Goal: Task Accomplishment & Management: Manage account settings

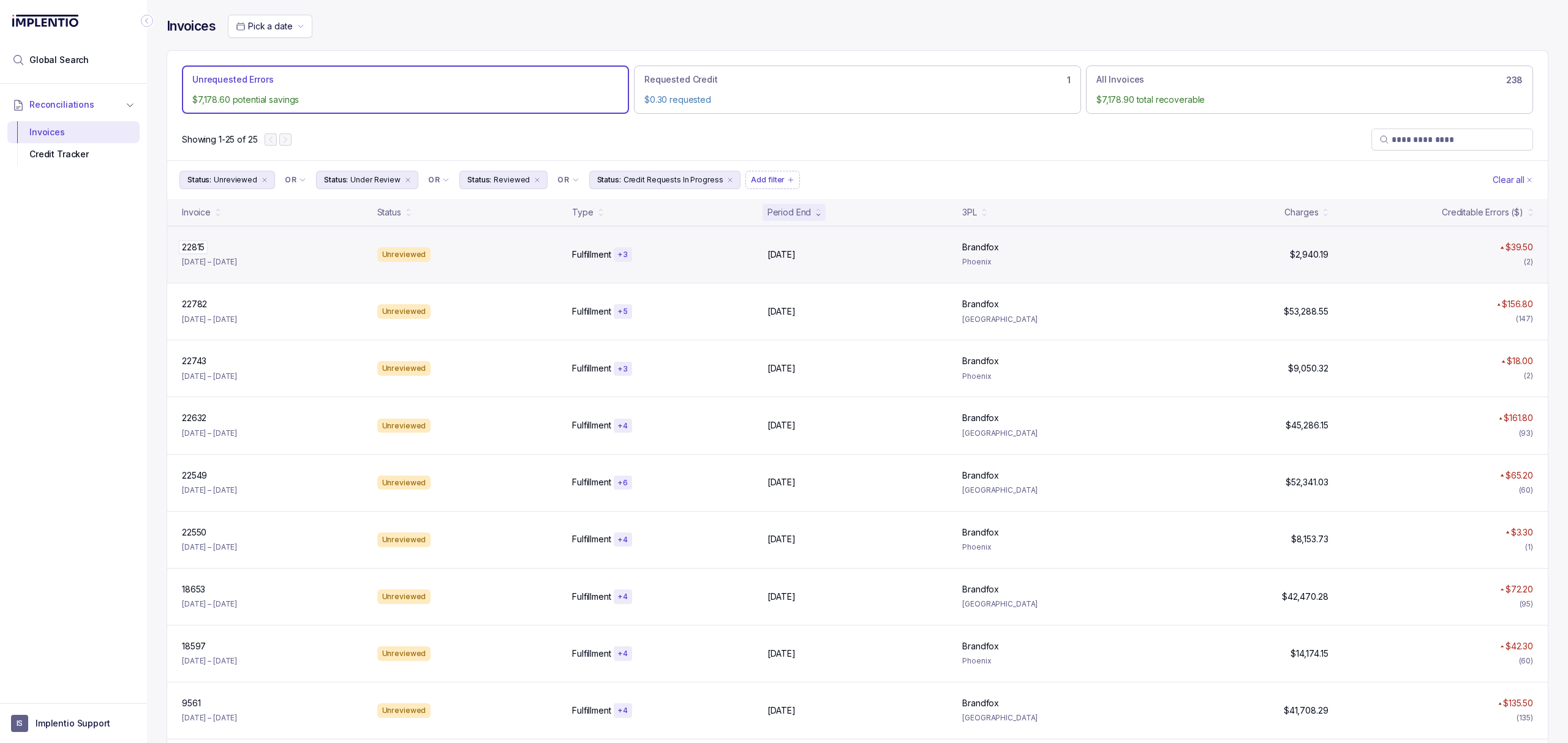
click at [197, 251] on p "22815" at bounding box center [194, 248] width 29 height 14
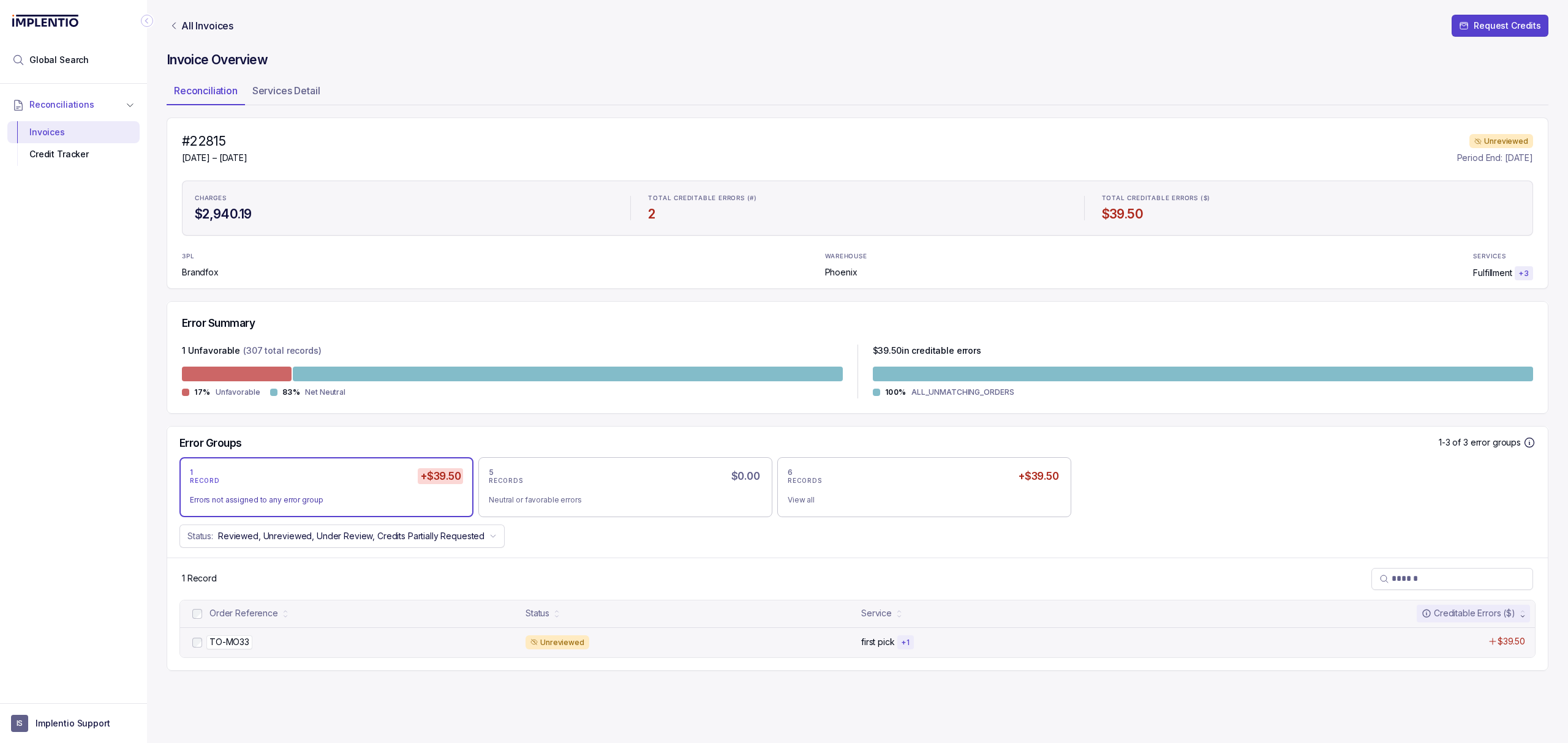
click at [245, 647] on p "TO-MO33" at bounding box center [229, 642] width 46 height 14
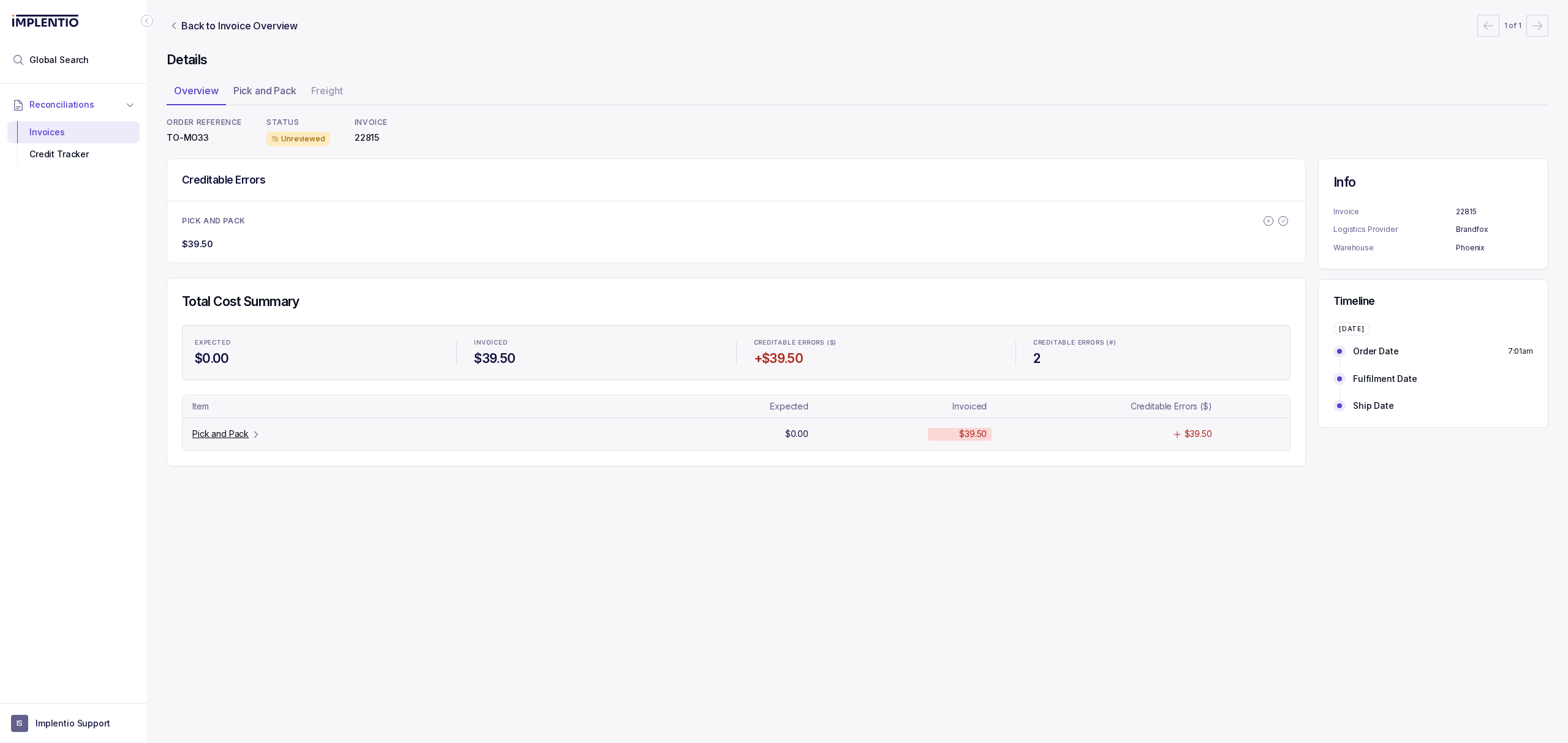
click at [220, 440] on p "Pick and Pack" at bounding box center [220, 434] width 57 height 12
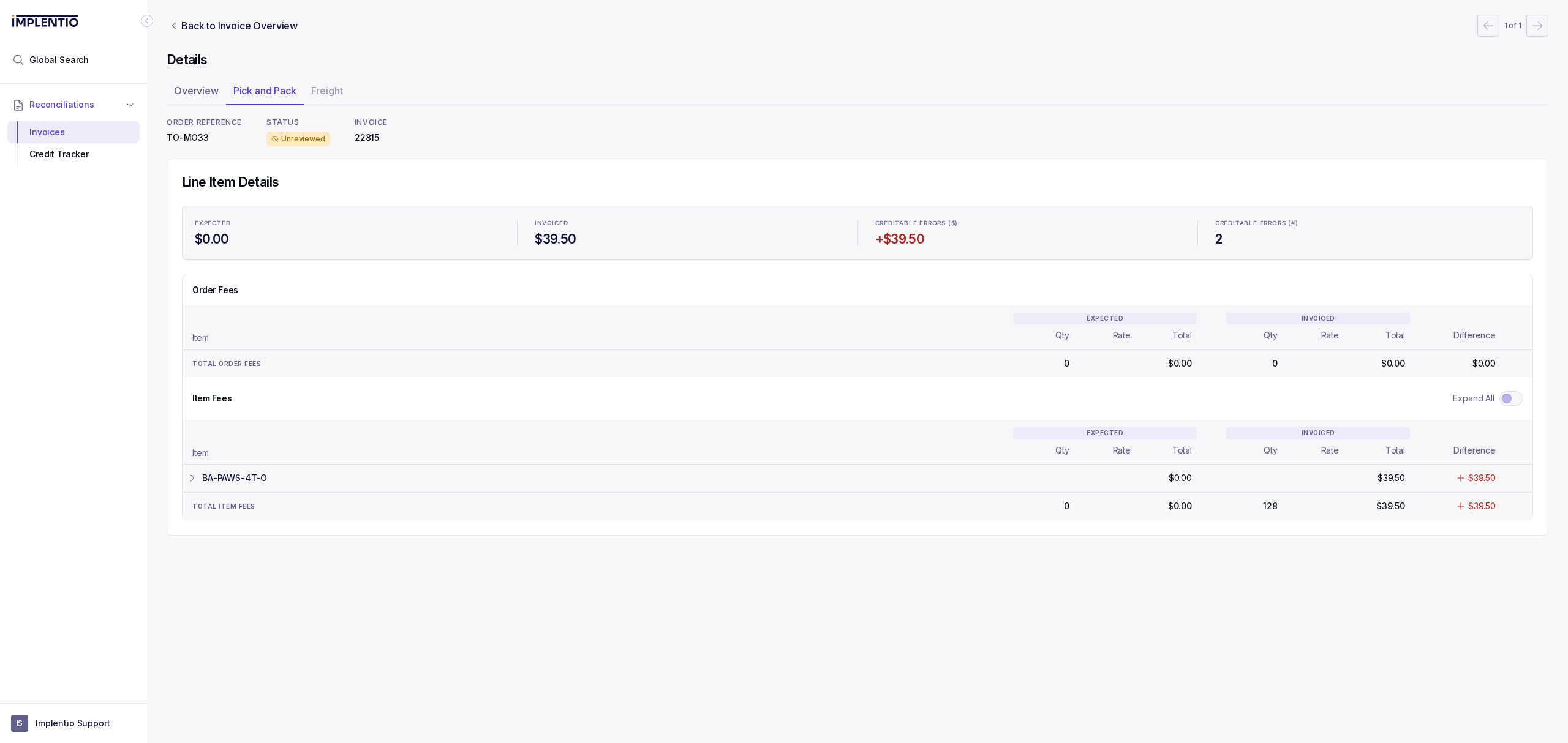
click at [220, 482] on p "BA-PAWS-4T-O" at bounding box center [234, 479] width 65 height 12
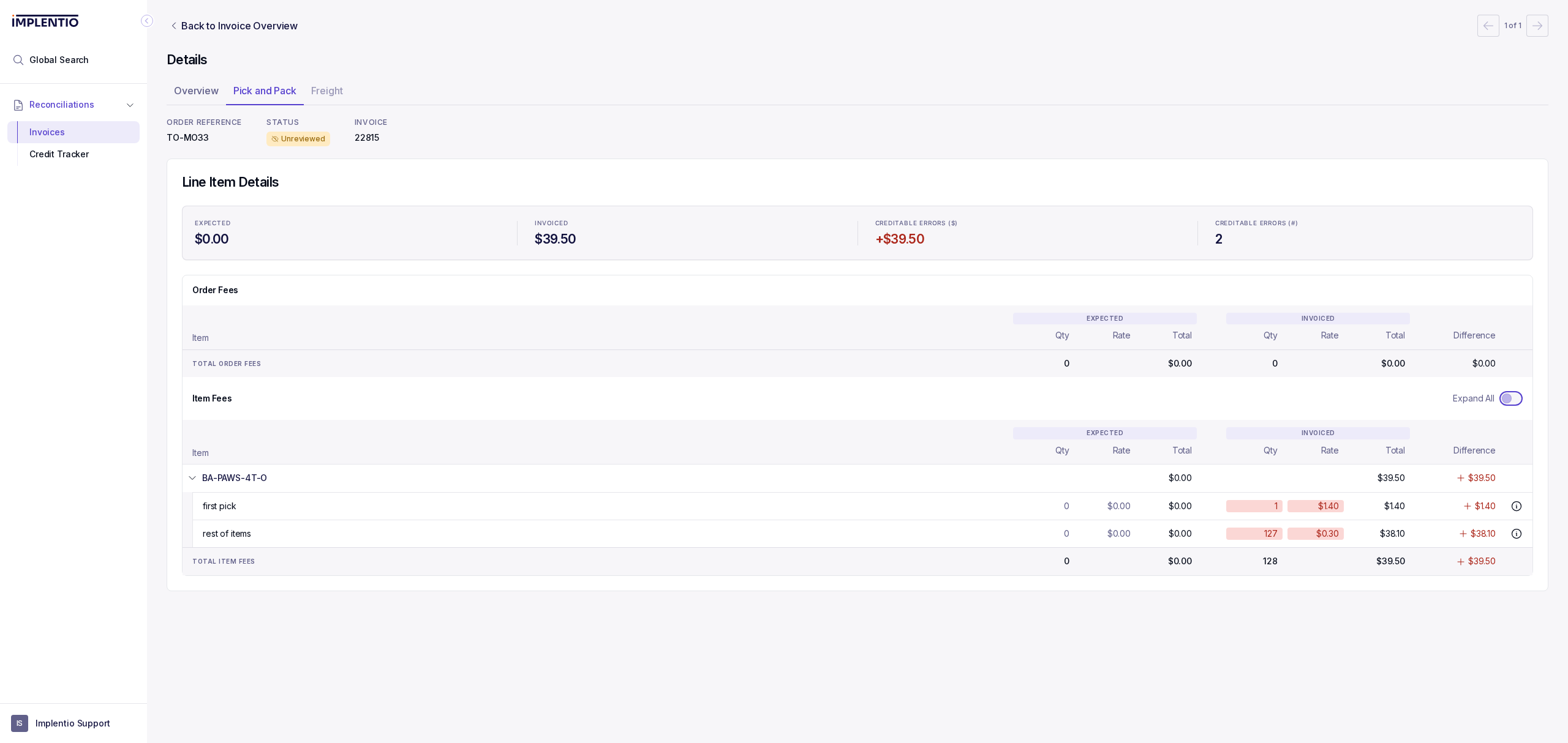
click at [1508, 406] on All-toggle "Expand All" at bounding box center [1511, 398] width 23 height 15
click at [1514, 401] on span "Toggle Expand All" at bounding box center [1515, 398] width 10 height 10
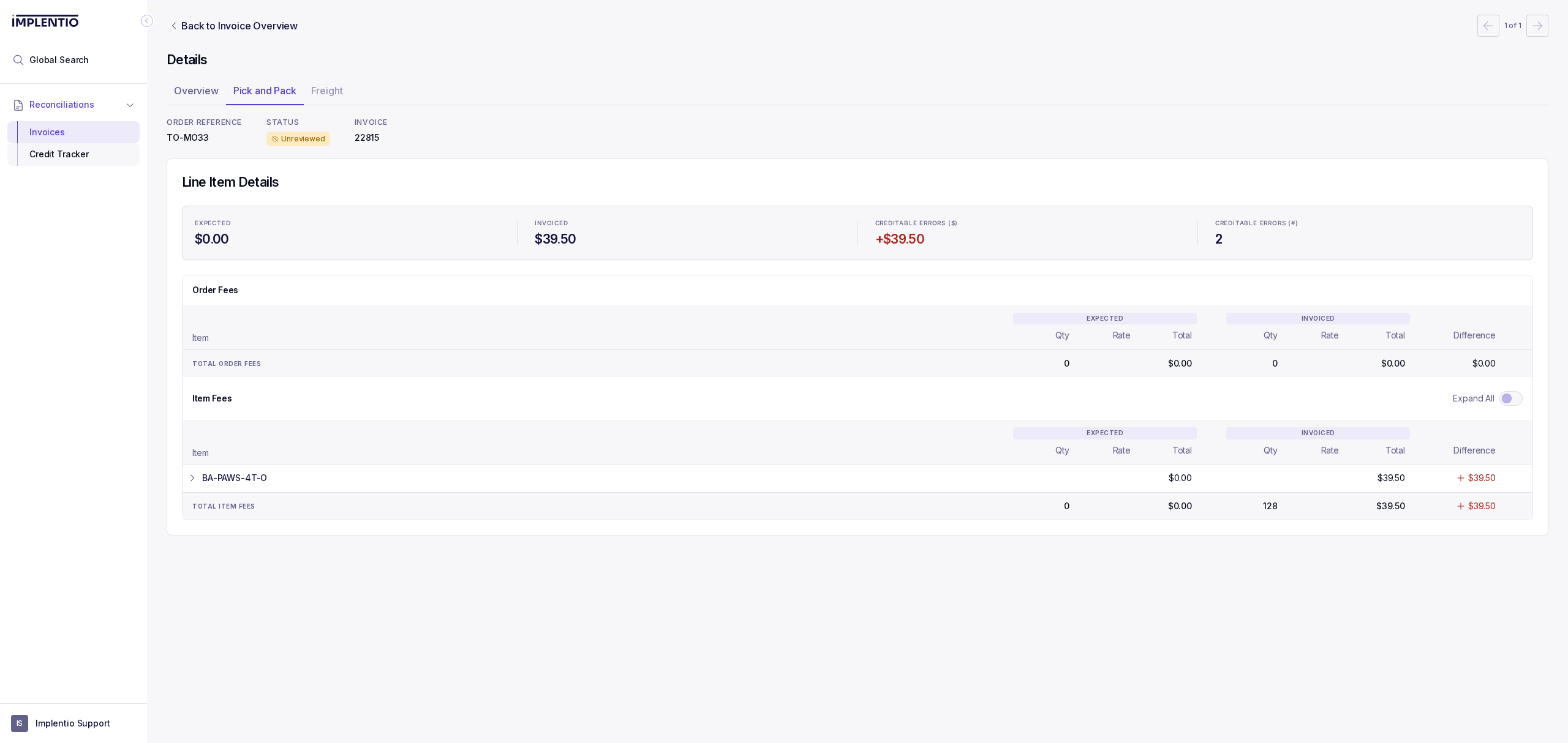
click at [109, 161] on div "Credit Tracker" at bounding box center [73, 154] width 112 height 22
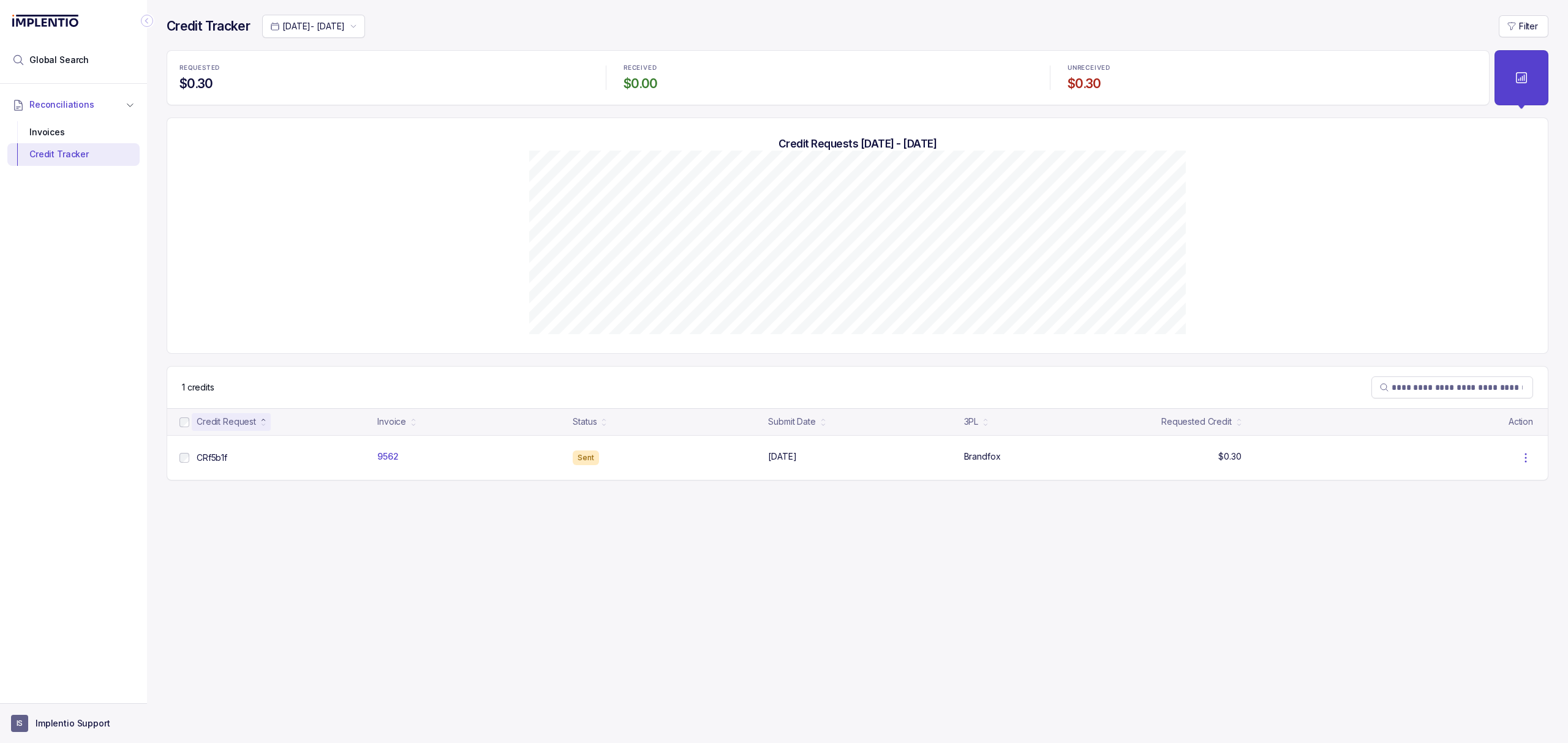
click at [72, 722] on p "Implentio Support" at bounding box center [73, 724] width 75 height 12
click at [62, 703] on div "Logout" at bounding box center [73, 696] width 116 height 15
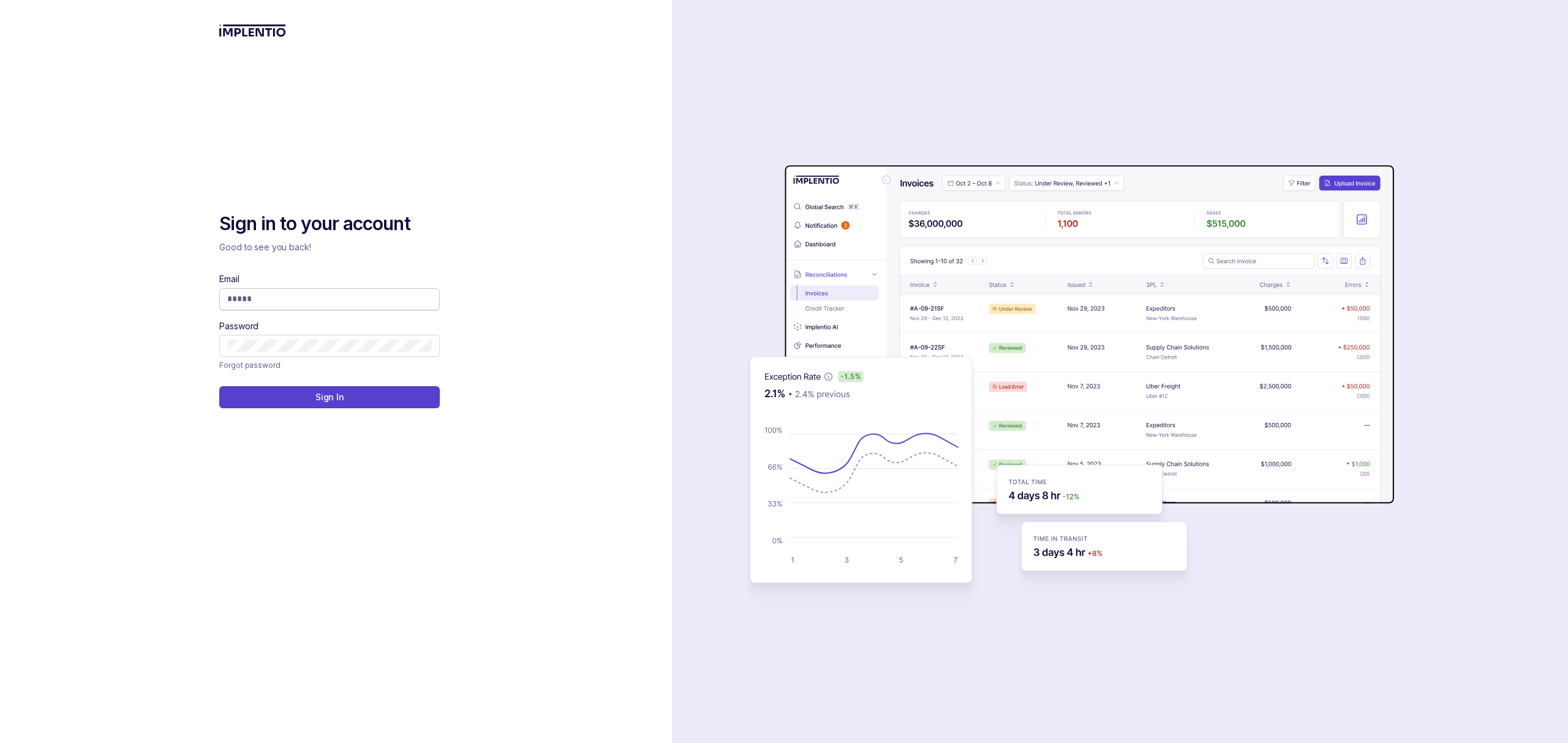
click at [241, 297] on input "Email" at bounding box center [330, 299] width 205 height 12
click at [328, 300] on input "Email" at bounding box center [330, 299] width 205 height 12
type input "**********"
click at [578, 381] on div "Sign in to your account Good to see you back! Email Password Forgot password Si…" at bounding box center [336, 372] width 672 height 743
click at [255, 293] on input "Email" at bounding box center [330, 299] width 205 height 12
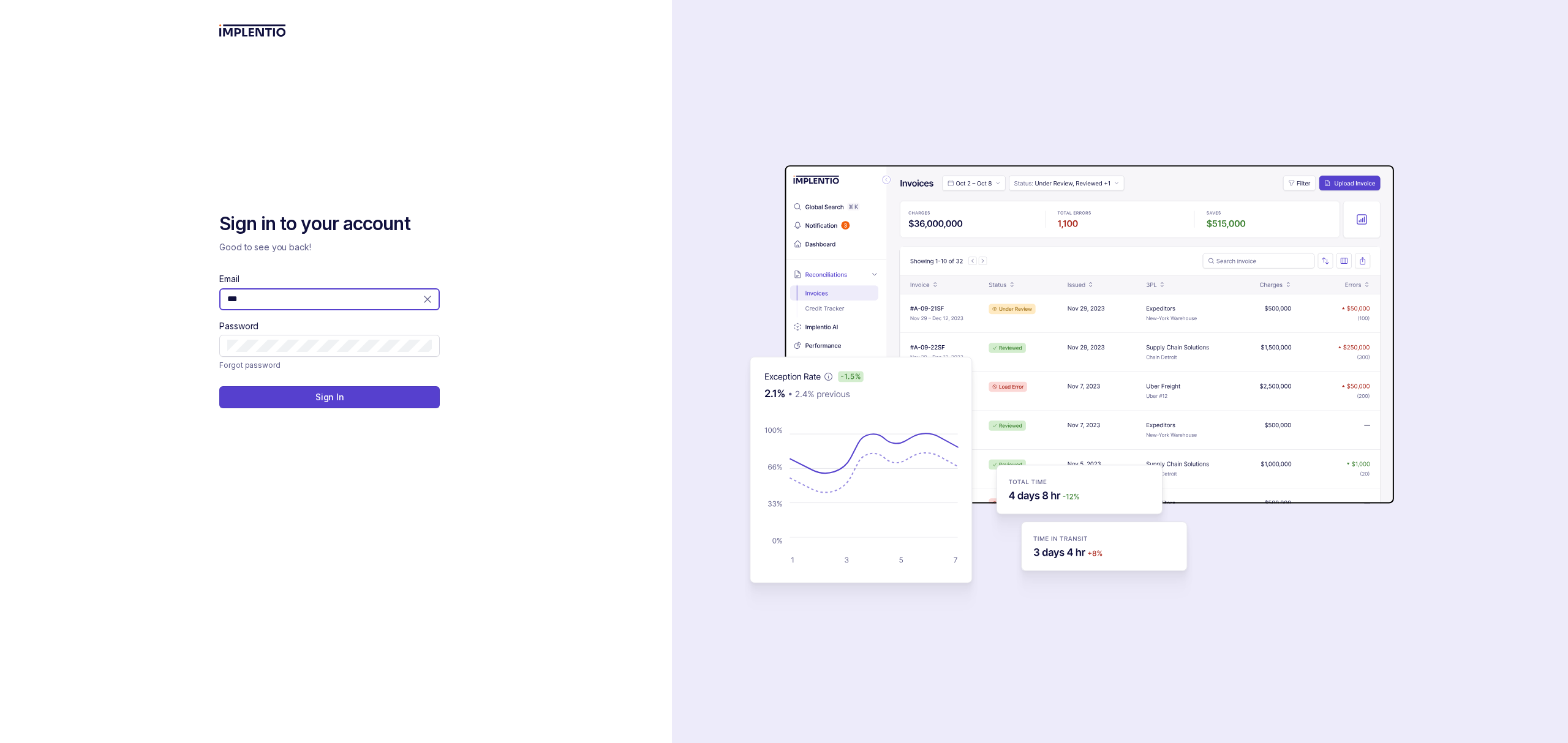
type input "**********"
